Goal: Information Seeking & Learning: Learn about a topic

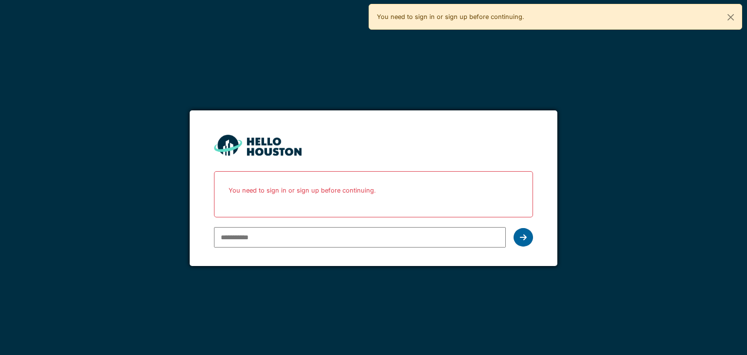
type input "**********"
click at [520, 235] on icon at bounding box center [523, 237] width 7 height 8
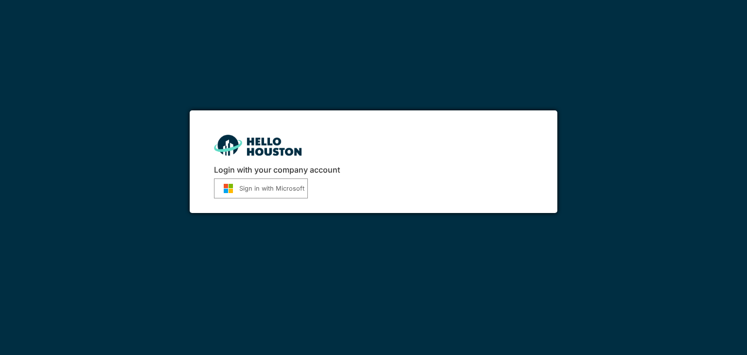
click at [237, 181] on button "Sign in with Microsoft" at bounding box center [261, 188] width 94 height 20
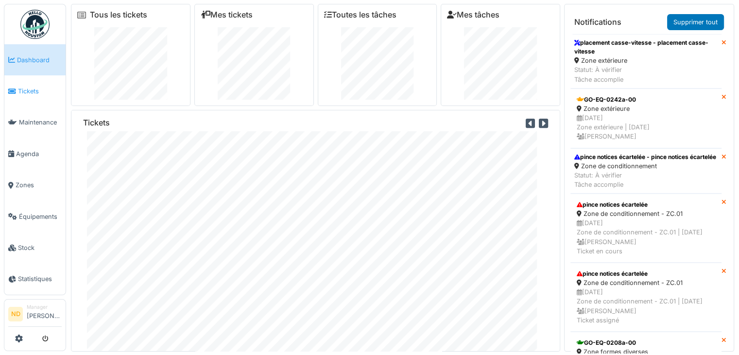
click at [27, 88] on span "Tickets" at bounding box center [40, 91] width 44 height 9
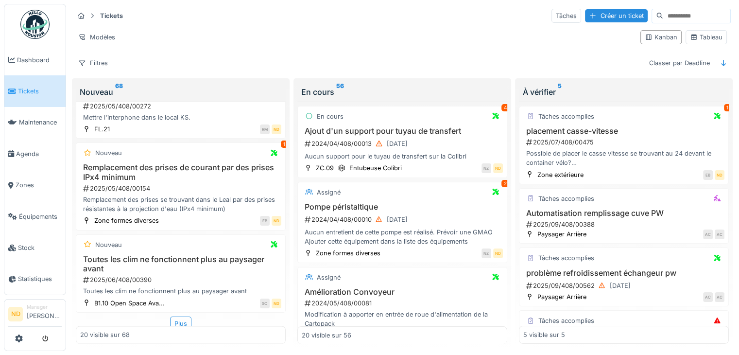
scroll to position [1359, 0]
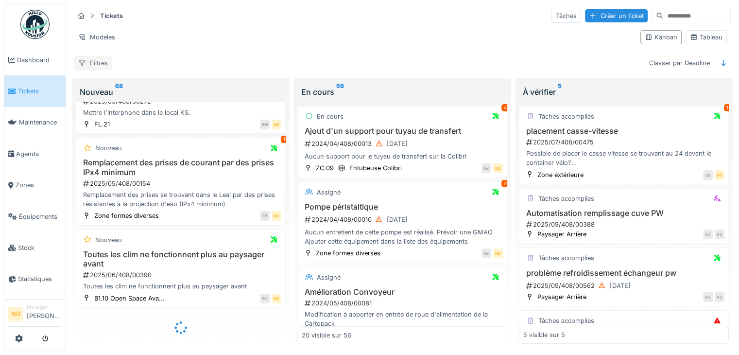
click at [104, 65] on div "Filtres" at bounding box center [93, 63] width 38 height 14
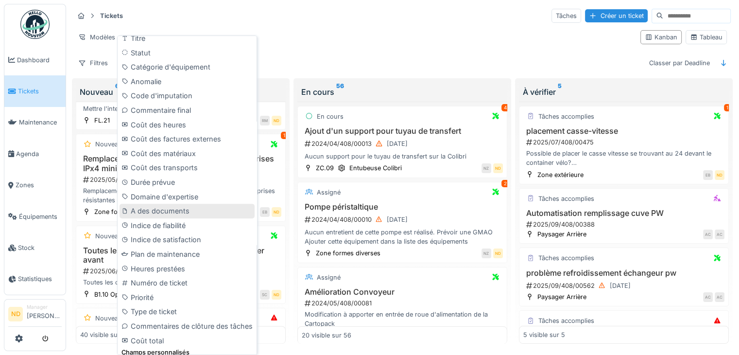
scroll to position [427, 0]
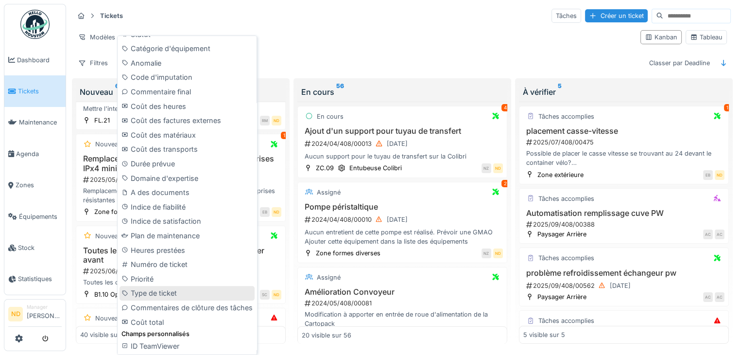
click at [167, 292] on div "Type de ticket" at bounding box center [187, 293] width 135 height 15
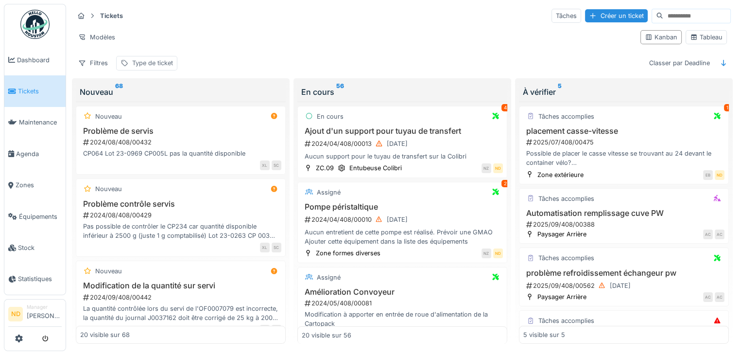
click at [153, 63] on div "Type de ticket" at bounding box center [152, 62] width 41 height 9
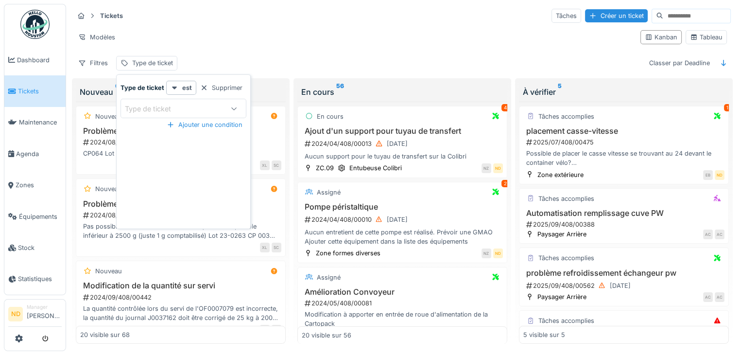
click at [235, 109] on icon at bounding box center [234, 108] width 8 height 6
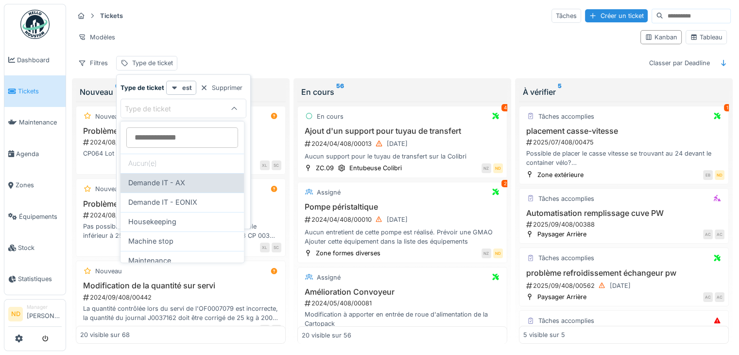
click at [169, 184] on span "Demande IT - AX" at bounding box center [156, 182] width 57 height 11
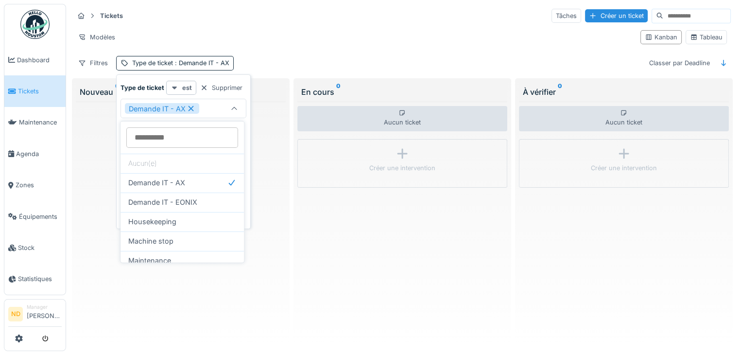
click at [175, 91] on div at bounding box center [175, 87] width 8 height 9
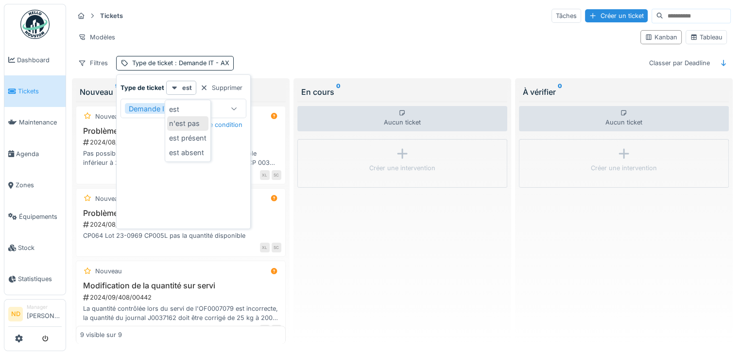
click at [181, 121] on div "n'est pas" at bounding box center [187, 123] width 41 height 15
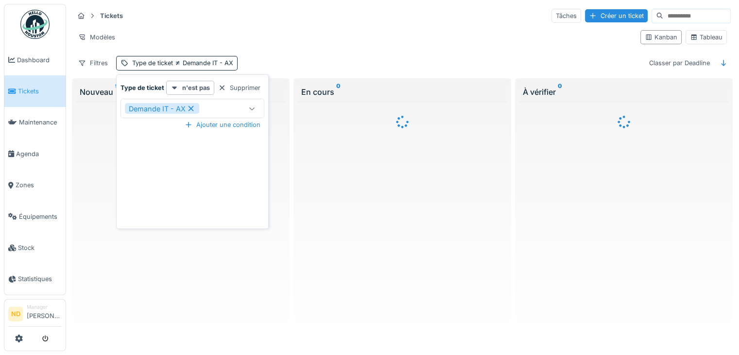
click at [249, 108] on icon at bounding box center [251, 108] width 5 height 3
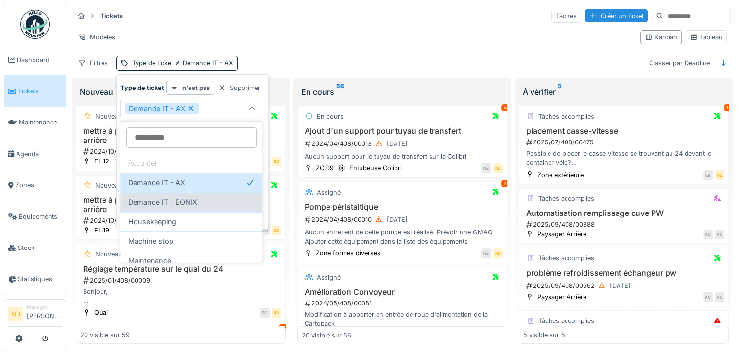
click at [181, 203] on span "Demande IT - EONIX" at bounding box center [162, 202] width 69 height 11
type input "*******"
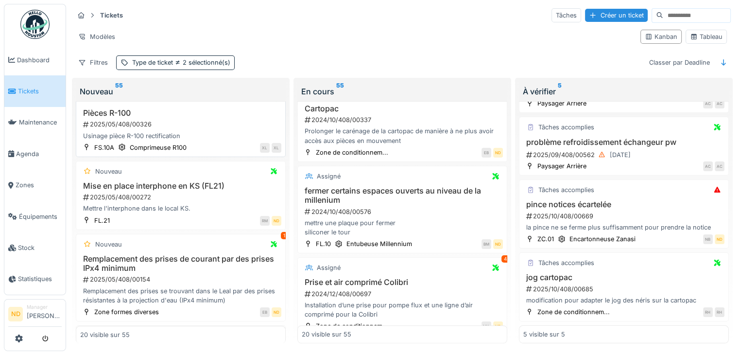
scroll to position [535, 0]
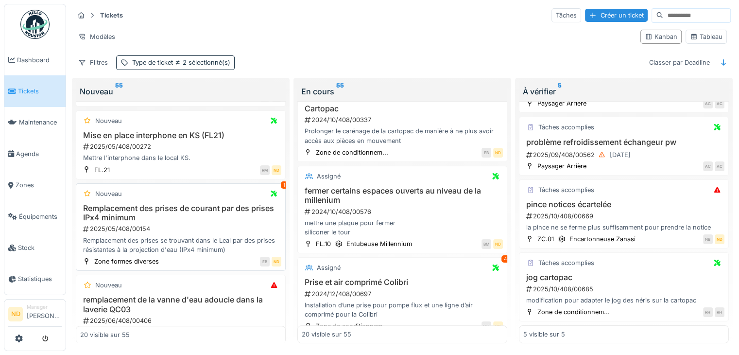
click at [199, 204] on h3 "Remplacement des prises de courant par des prises IPx4 minimum" at bounding box center [180, 213] width 201 height 18
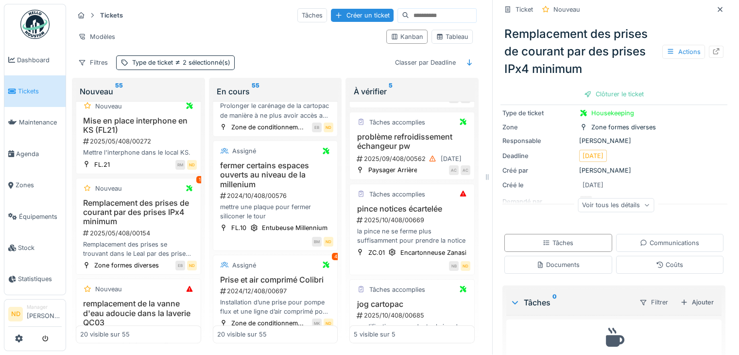
scroll to position [92, 0]
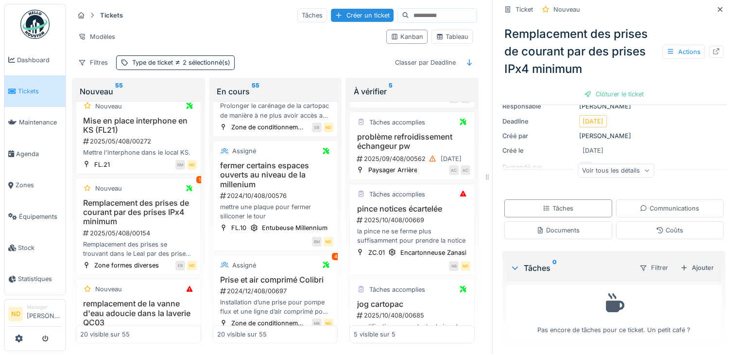
click at [620, 164] on div "Voir tous les détails" at bounding box center [616, 170] width 76 height 14
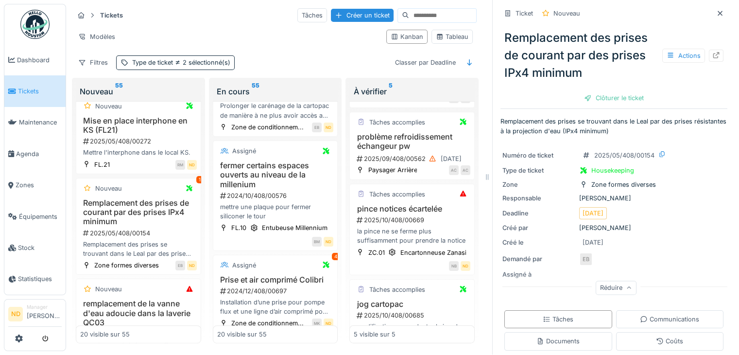
scroll to position [0, 0]
click at [716, 18] on div at bounding box center [720, 13] width 8 height 9
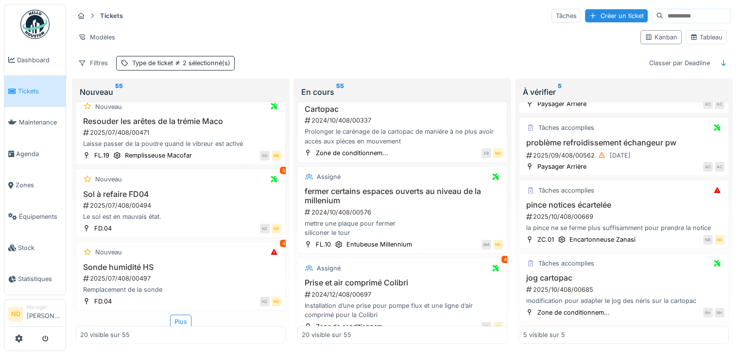
scroll to position [1406, 0]
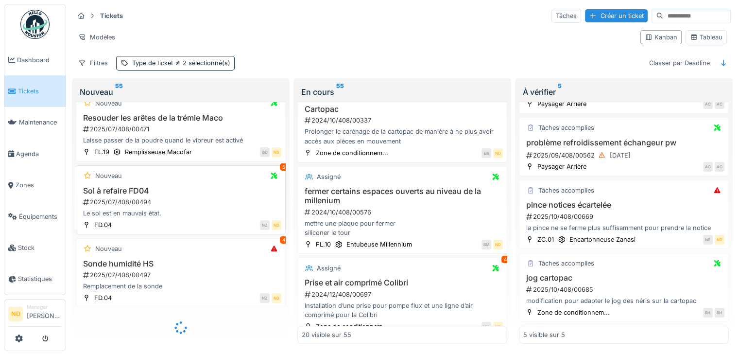
click at [177, 189] on div "Sol à refaire FD04 2025/07/408/00494 Le sol est en mauvais état." at bounding box center [180, 202] width 201 height 32
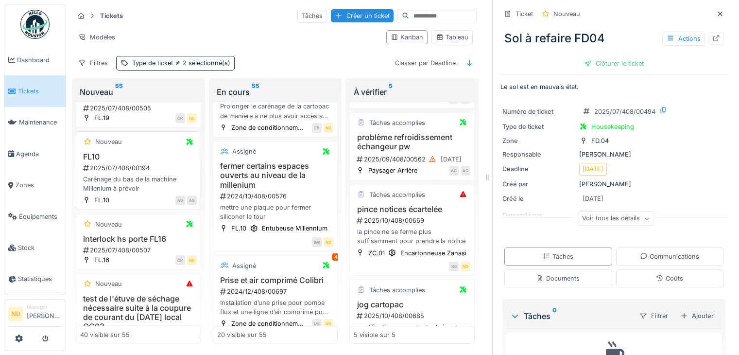
scroll to position [1900, 0]
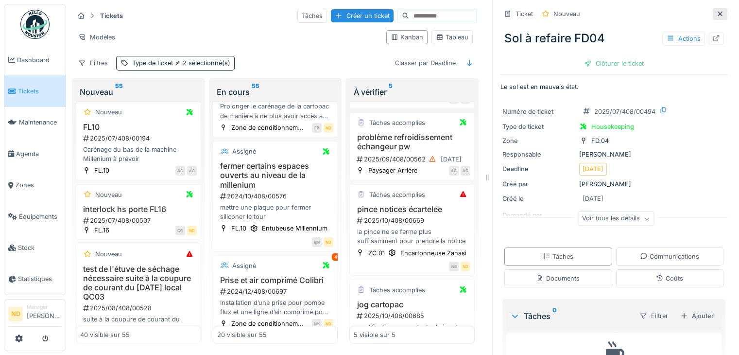
click at [716, 14] on icon at bounding box center [720, 14] width 8 height 6
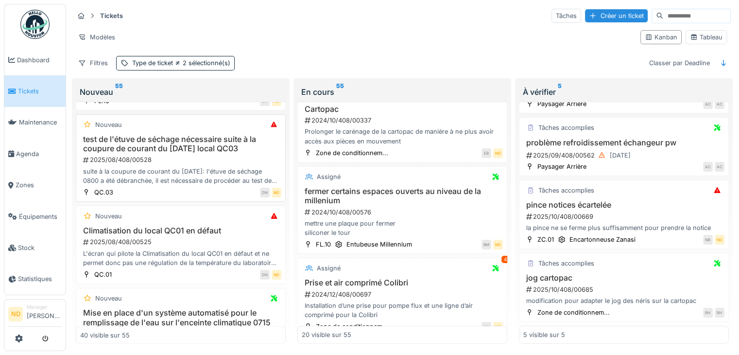
scroll to position [1798, 0]
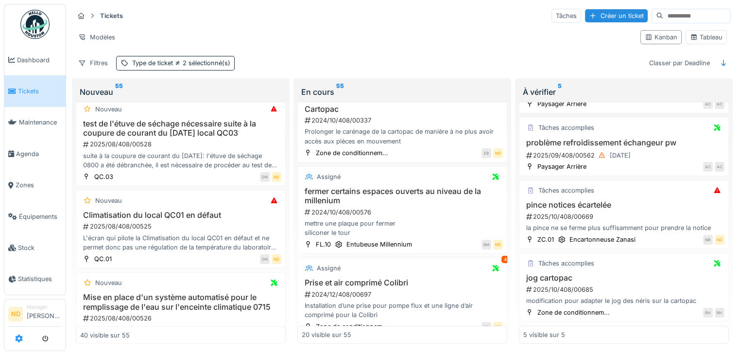
click at [19, 337] on icon at bounding box center [19, 338] width 8 height 8
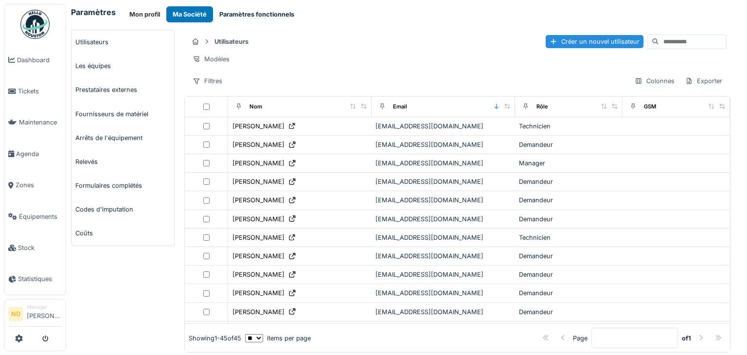
click at [286, 10] on button "Paramètres fonctionnels" at bounding box center [256, 14] width 87 height 16
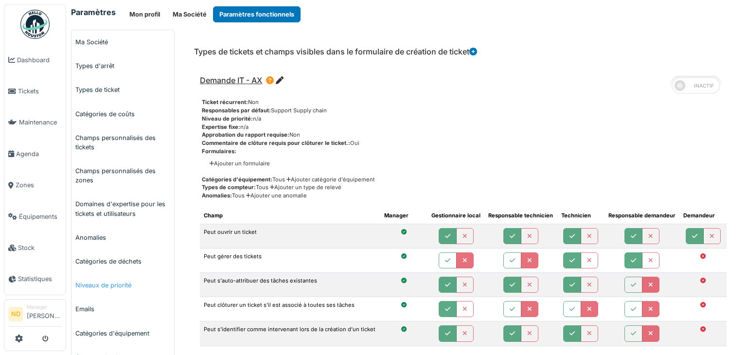
click at [129, 286] on link "Niveaux de priorité" at bounding box center [122, 285] width 103 height 24
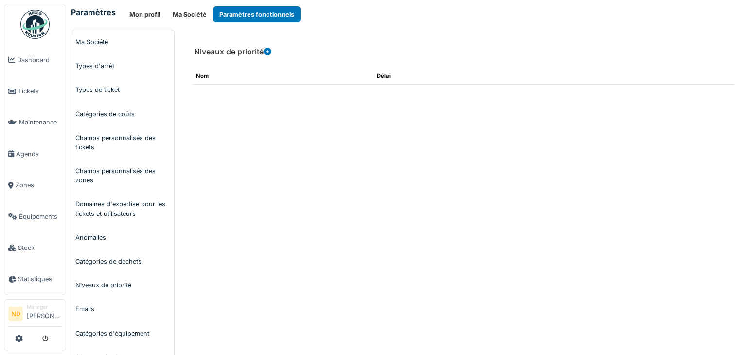
click at [270, 54] on icon at bounding box center [267, 52] width 8 height 8
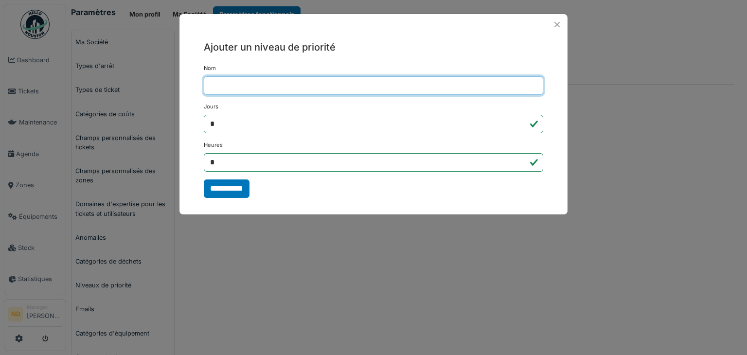
click at [233, 83] on input "Nom" at bounding box center [373, 85] width 339 height 18
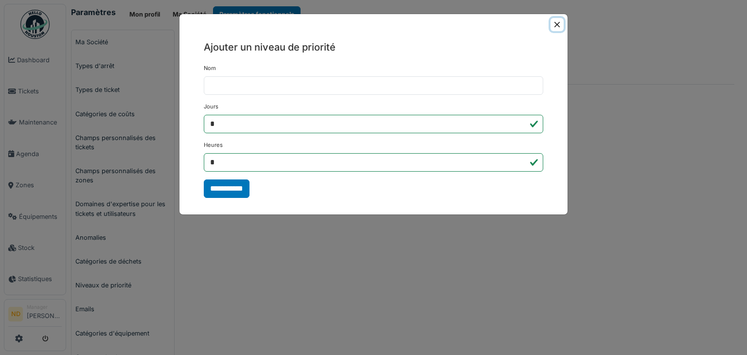
click at [558, 24] on button "Close" at bounding box center [556, 24] width 13 height 13
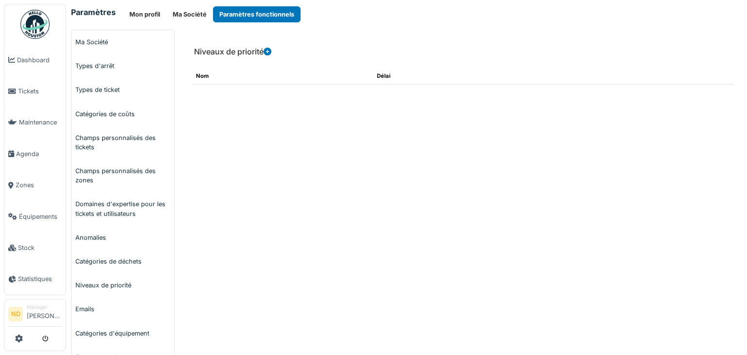
click at [45, 12] on img at bounding box center [34, 24] width 29 height 29
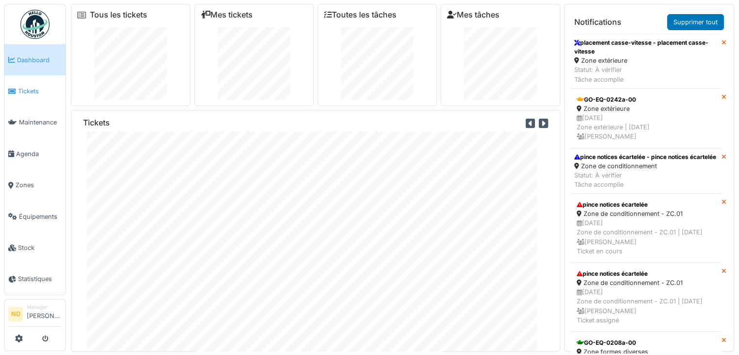
click at [15, 83] on link "Tickets" at bounding box center [34, 90] width 61 height 31
